Goal: Navigation & Orientation: Find specific page/section

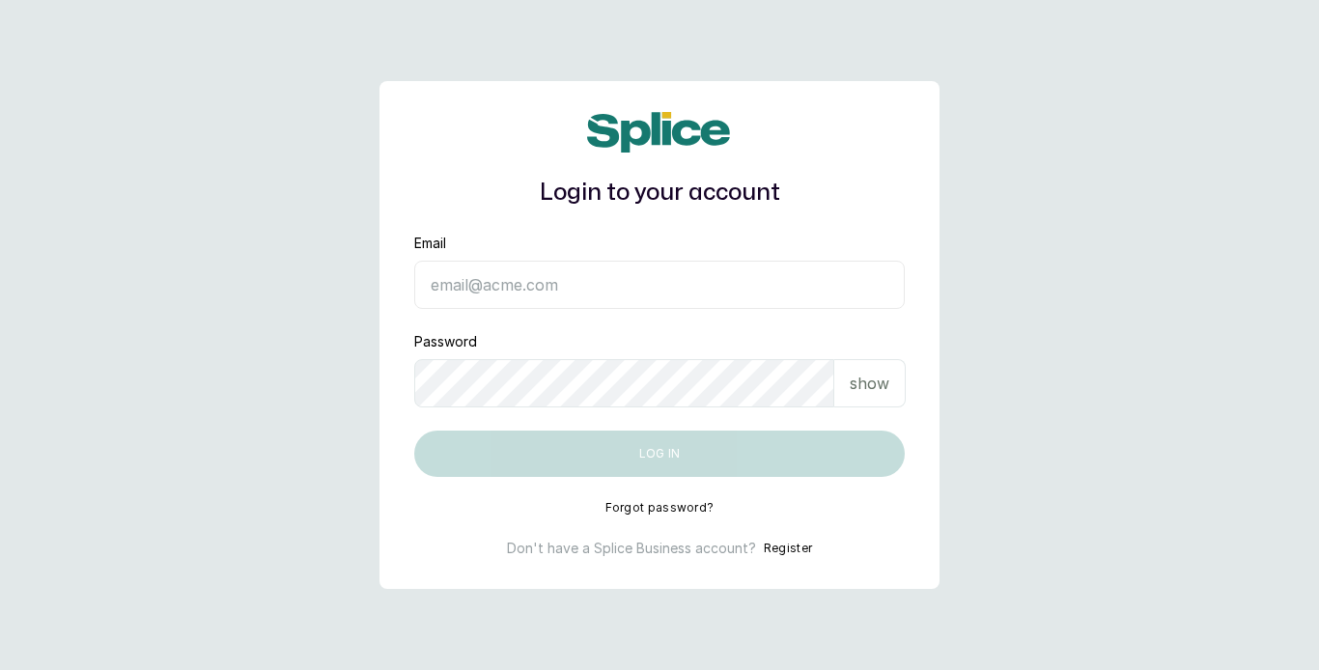
type input "[EMAIL_ADDRESS][DOMAIN_NAME]"
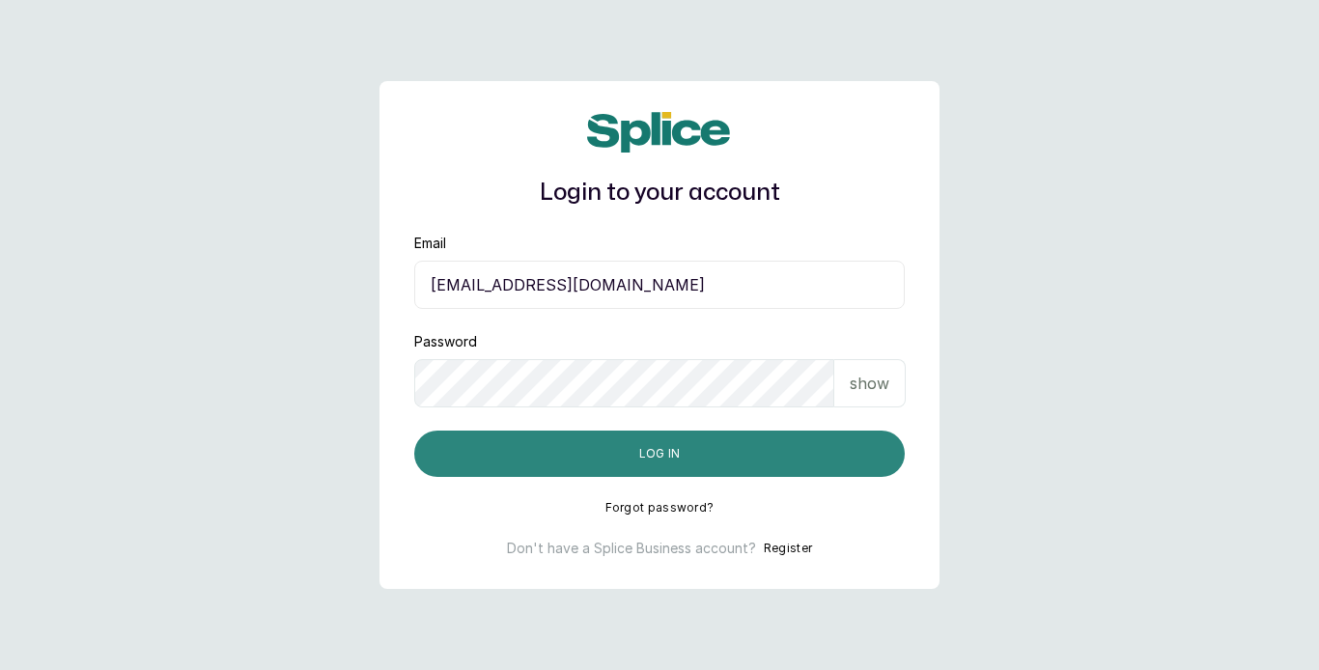
click at [701, 449] on button "Log in" at bounding box center [659, 454] width 490 height 46
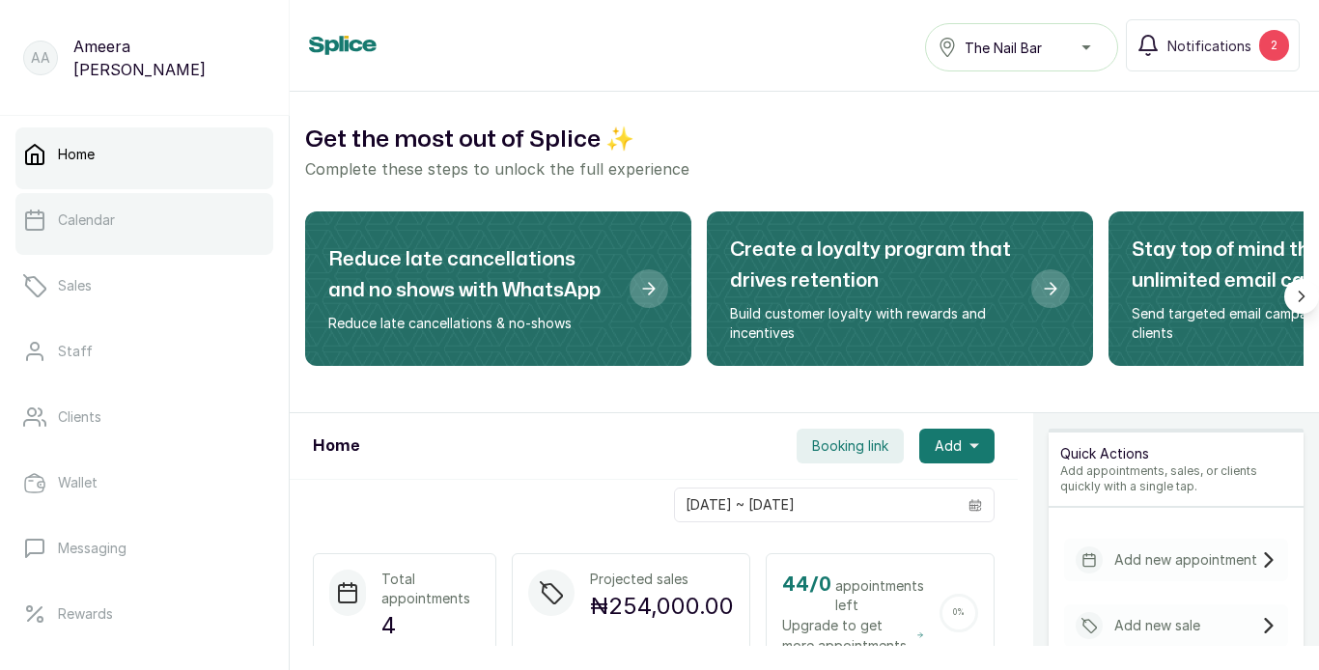
click at [102, 218] on p "Calendar" at bounding box center [86, 219] width 57 height 19
